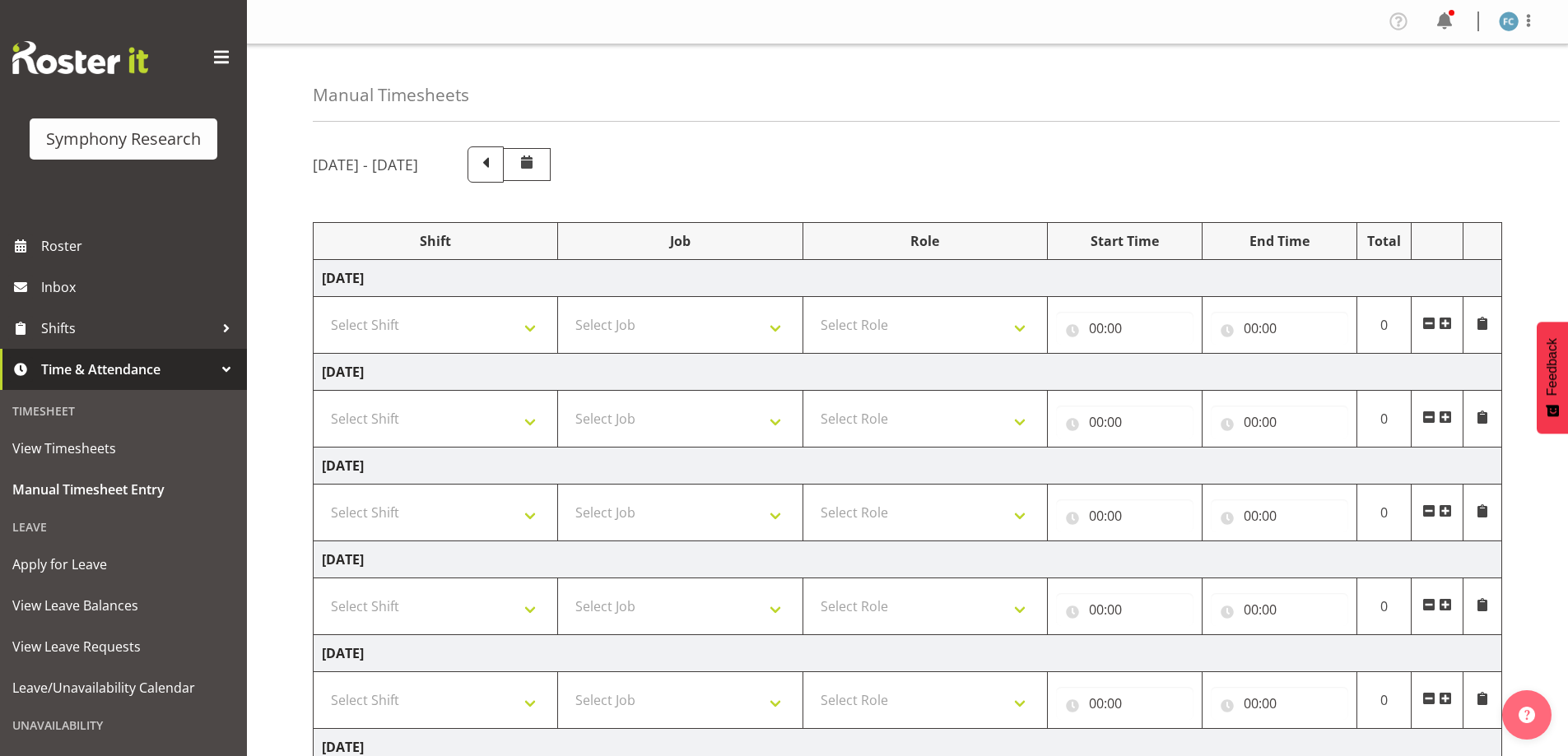
select select "41605"
select select "10499"
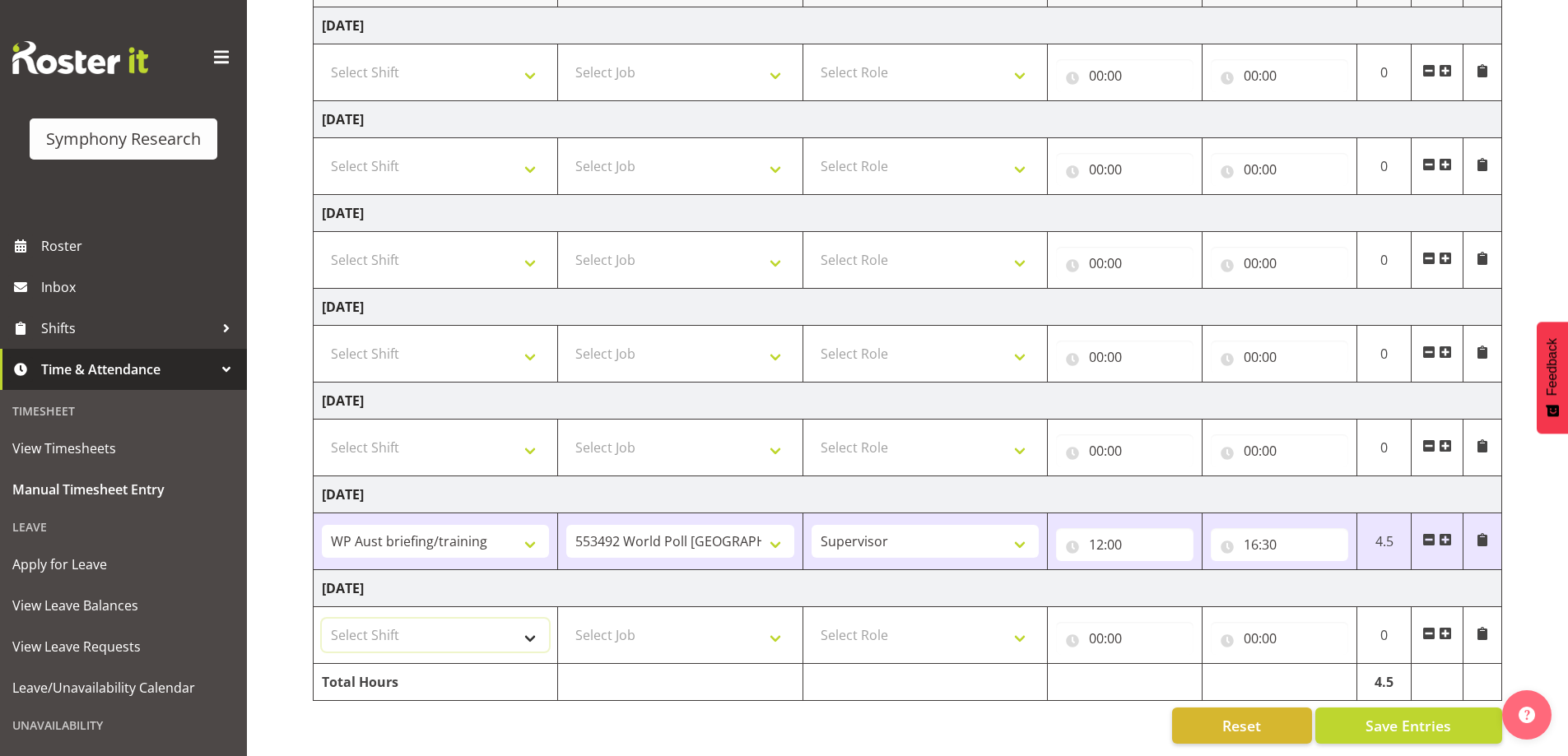
click at [527, 629] on select "Select Shift !!Weekend Residential (Roster IT Shift Label) *Business 9/10am ~ 4…" at bounding box center [435, 635] width 227 height 33
select select "41605"
click at [322, 619] on select "Select Shift !!Weekend Residential (Roster IT Shift Label) *Business 9/10am ~ 4…" at bounding box center [435, 635] width 227 height 33
click at [778, 629] on select "Select Job 550060 IF Admin 553492 World Poll [GEOGRAPHIC_DATA] Wave 2 2025 5535…" at bounding box center [680, 635] width 227 height 33
select select "10499"
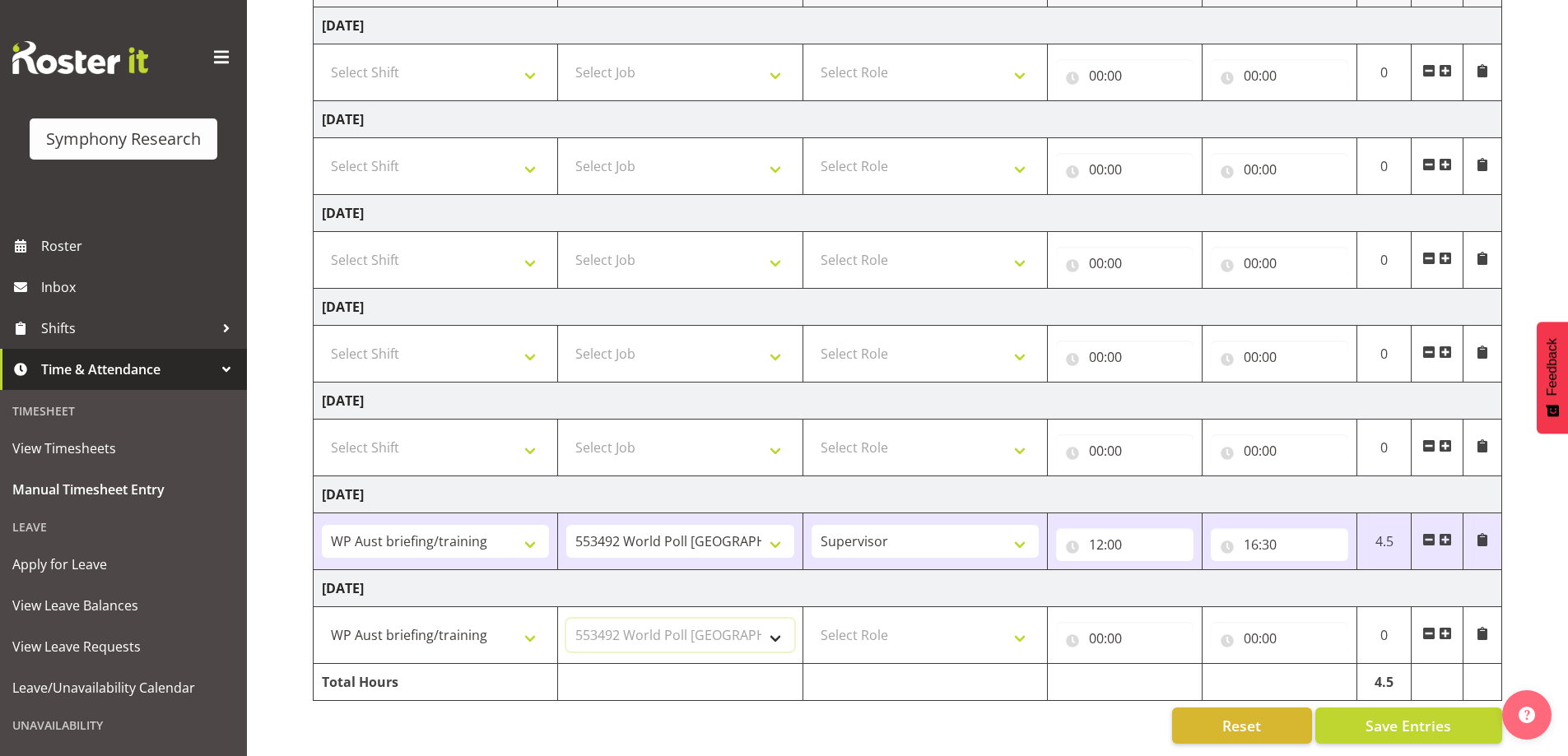
click at [567, 619] on select "Select Job 550060 IF Admin 553492 World Poll [GEOGRAPHIC_DATA] Wave 2 2025 5535…" at bounding box center [680, 635] width 227 height 33
click at [1025, 630] on select "Select Role Supervisor Briefing Interviewing" at bounding box center [925, 635] width 227 height 33
select select "45"
click at [812, 619] on select "Select Role Supervisor Briefing Interviewing" at bounding box center [925, 635] width 227 height 33
click at [1075, 629] on input "00:00" at bounding box center [1124, 639] width 137 height 33
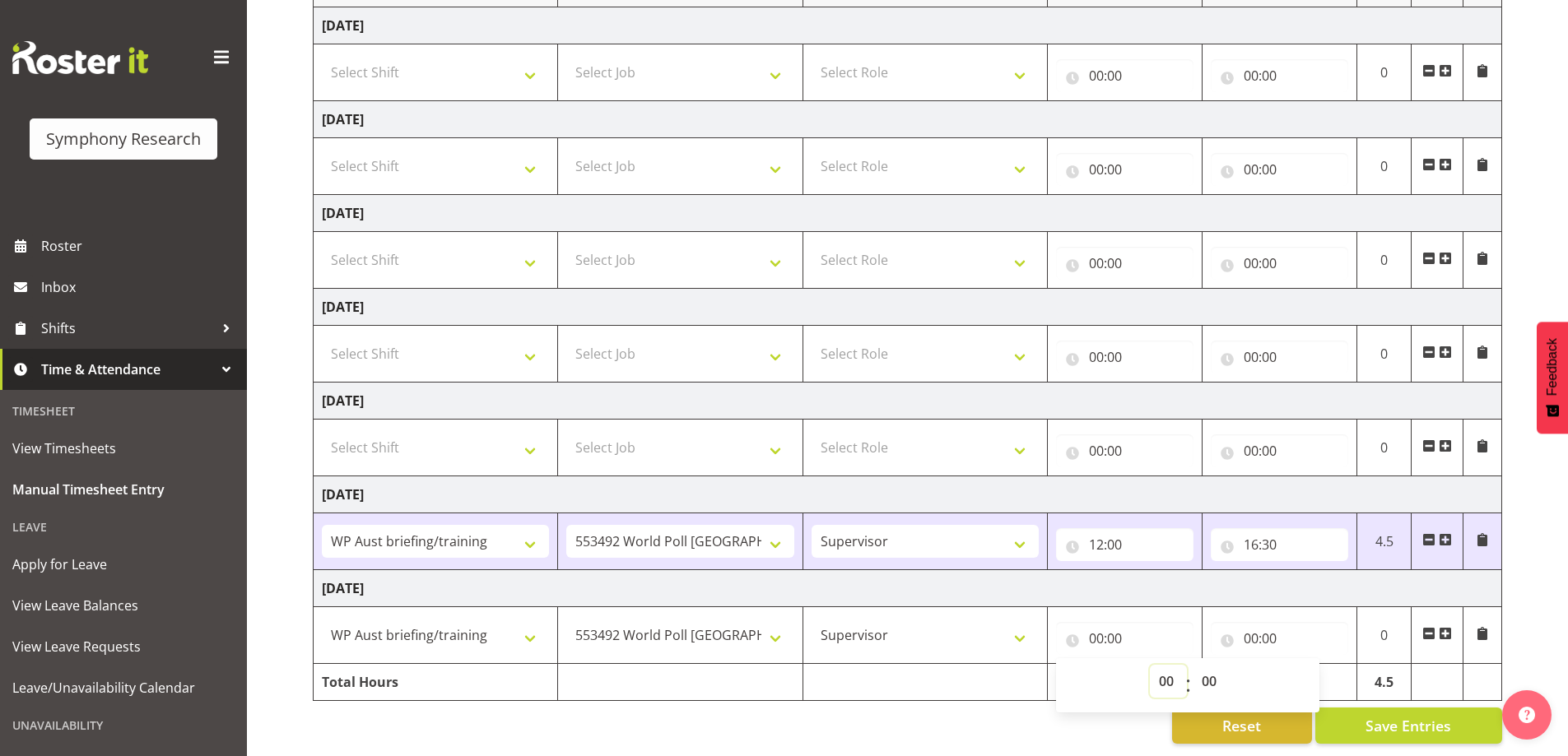
click at [1165, 665] on select "00 01 02 03 04 05 06 07 08 09 10 11 12 13 14 15 16 17 18 19 20 21 22 23" at bounding box center [1168, 681] width 37 height 33
select select "12"
click at [1150, 665] on select "00 01 02 03 04 05 06 07 08 09 10 11 12 13 14 15 16 17 18 19 20 21 22 23" at bounding box center [1168, 681] width 37 height 33
type input "12:00"
click at [1233, 624] on input "00:00" at bounding box center [1280, 639] width 137 height 33
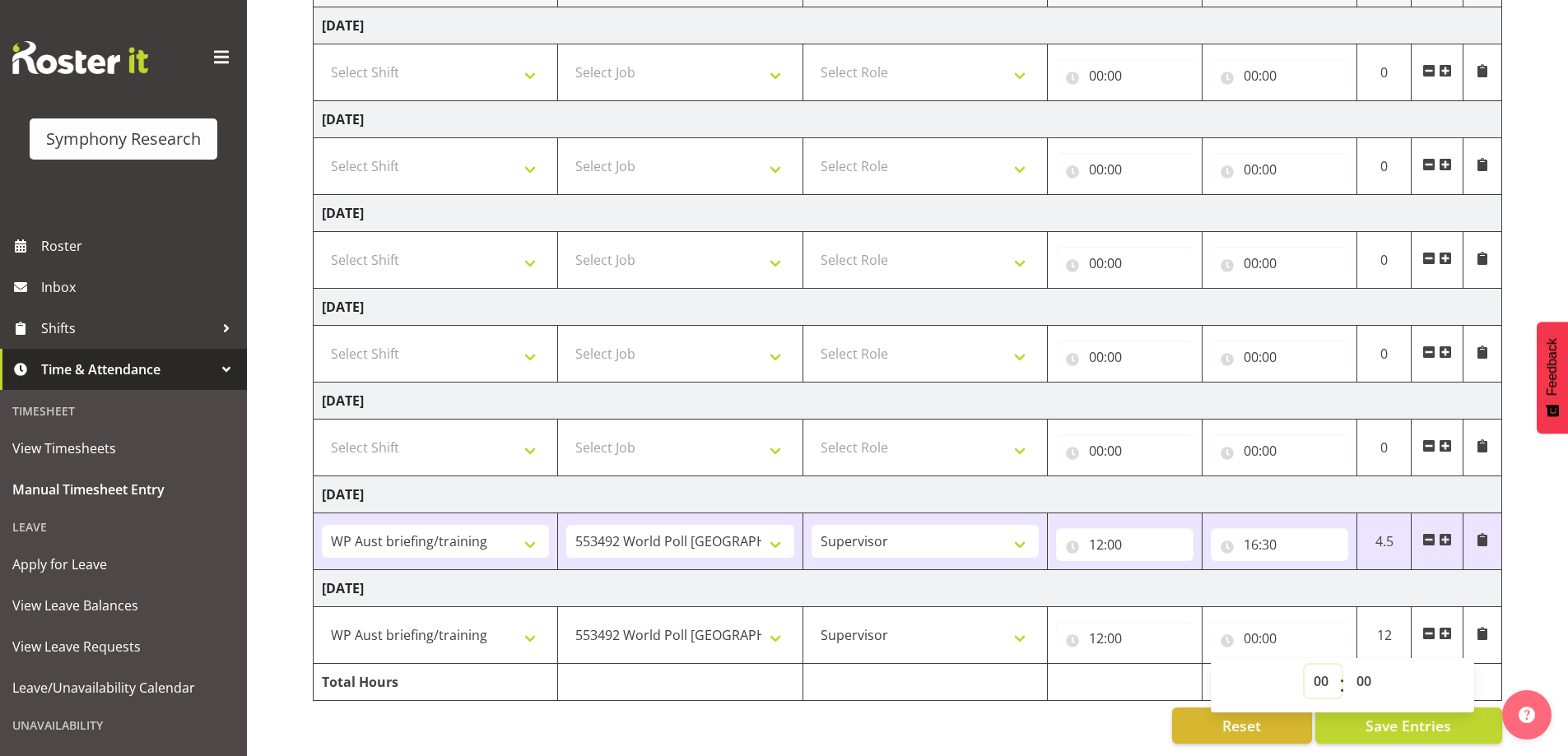
click at [1318, 666] on select "00 01 02 03 04 05 06 07 08 09 10 11 12 13 14 15 16 17 18 19 20 21 22 23" at bounding box center [1323, 681] width 37 height 33
select select "16"
click at [1305, 665] on select "00 01 02 03 04 05 06 07 08 09 10 11 12 13 14 15 16 17 18 19 20 21 22 23" at bounding box center [1323, 681] width 37 height 33
type input "16:00"
click at [1441, 716] on span "Save Entries" at bounding box center [1408, 725] width 86 height 22
